Goal: Task Accomplishment & Management: Use online tool/utility

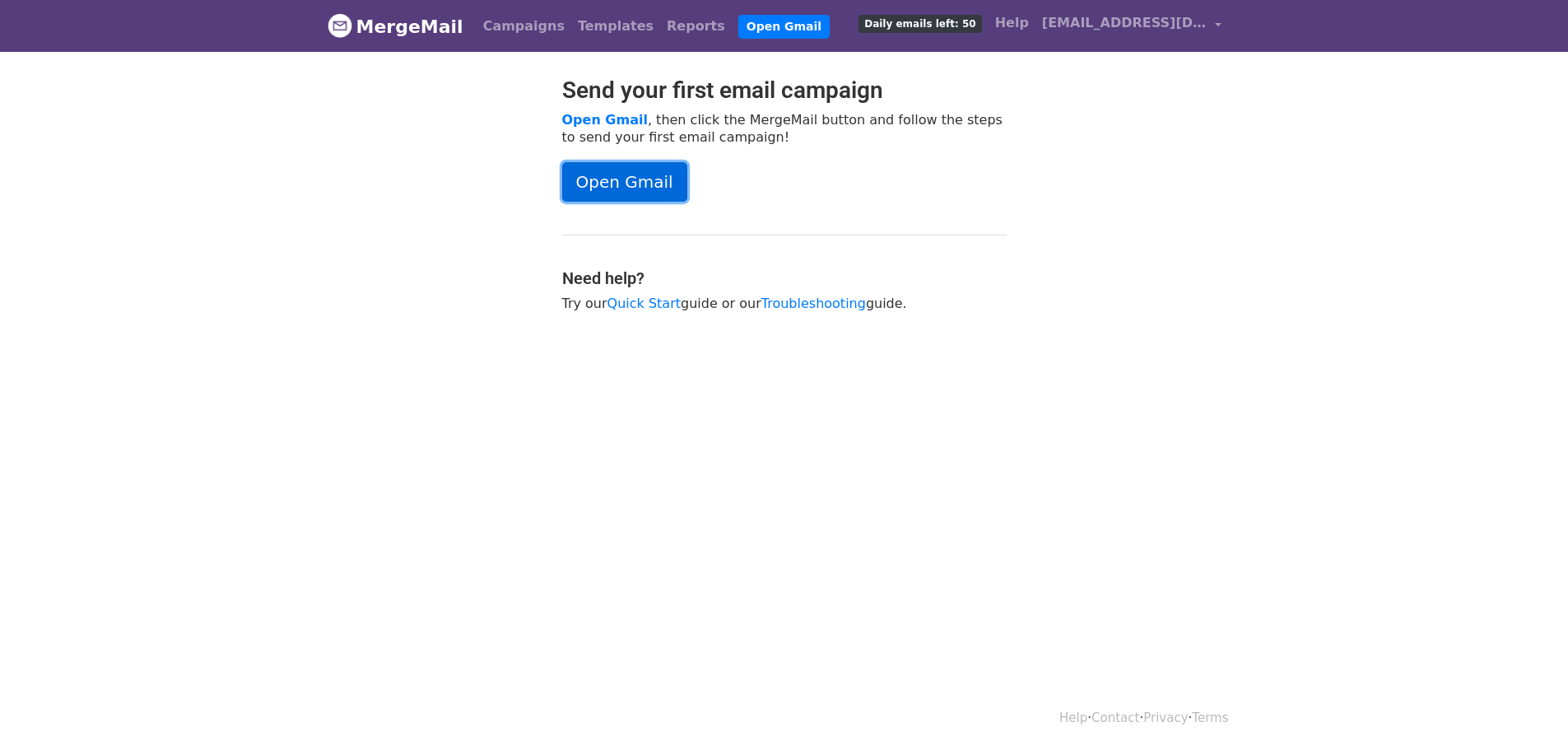
click at [635, 192] on link "Open Gmail" at bounding box center [625, 182] width 126 height 40
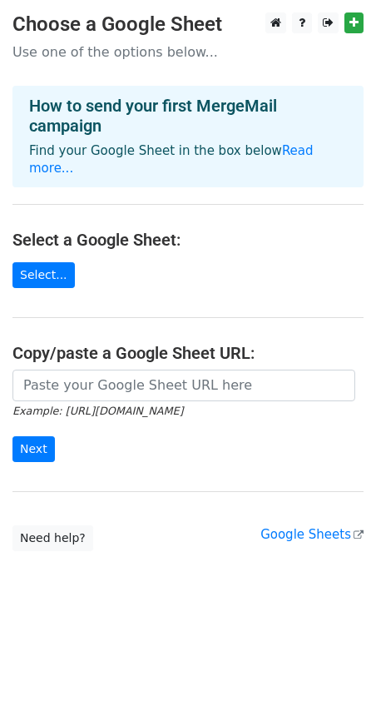
click at [157, 232] on main "Choose a Google Sheet Use one of the options below... How to send your first Me…" at bounding box center [188, 281] width 376 height 539
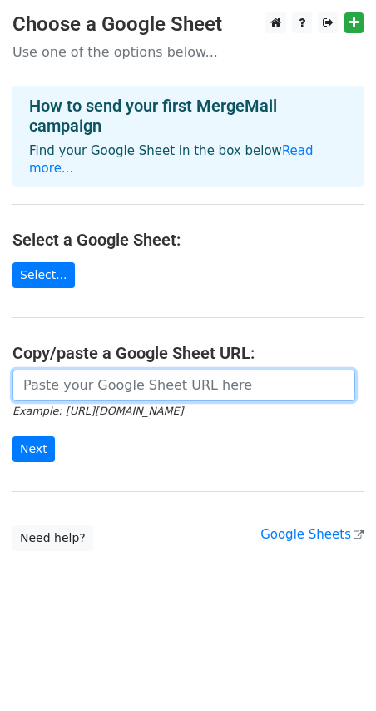
click at [72, 379] on input "url" at bounding box center [183, 386] width 343 height 32
